Goal: Transaction & Acquisition: Purchase product/service

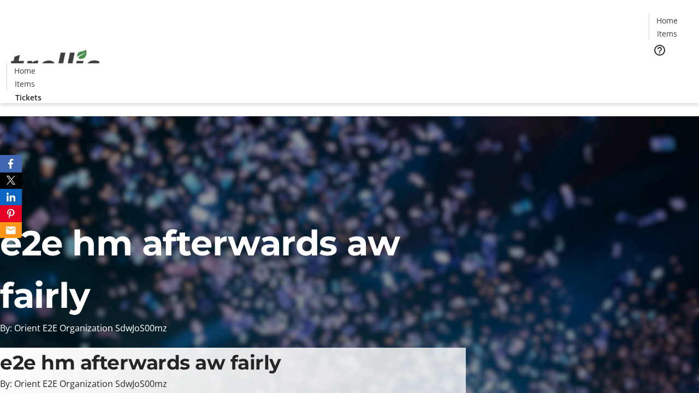
click at [657, 63] on span "Tickets" at bounding box center [670, 68] width 26 height 11
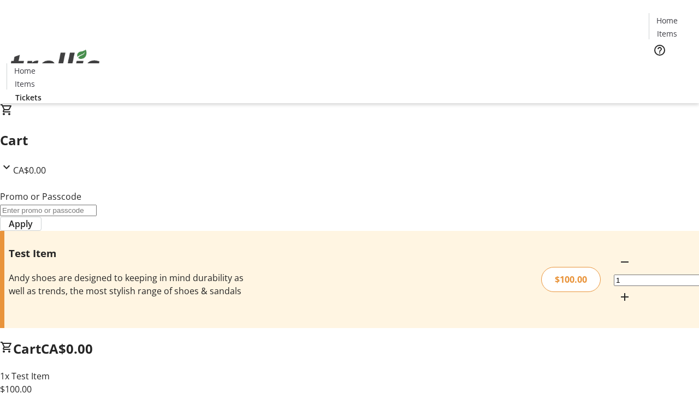
type input "PERCENT"
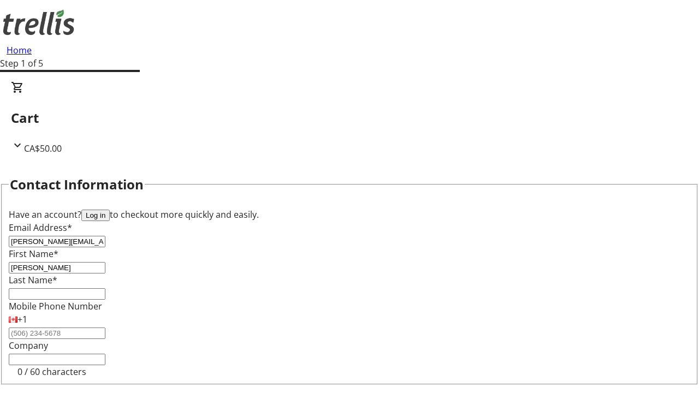
type input "[PERSON_NAME]"
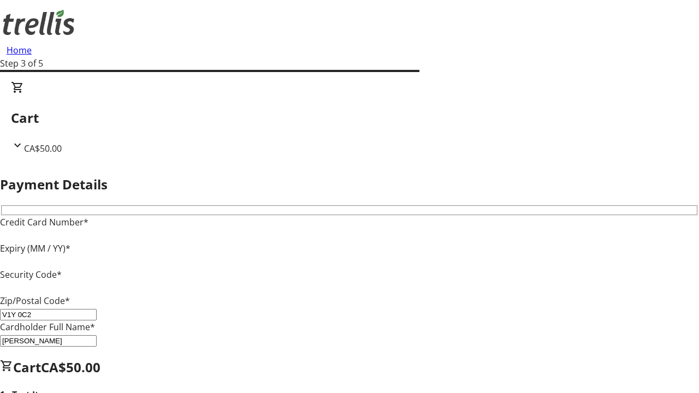
type input "V1Y 0C2"
